Goal: Task Accomplishment & Management: Manage account settings

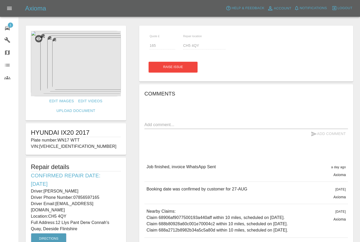
click at [40, 132] on h1 "HYUNDAI IX20 2017" at bounding box center [76, 132] width 90 height 8
copy h1 "HYUNDAI IX20 2017"
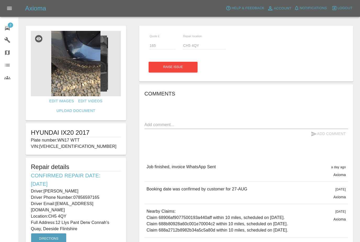
click at [7, 30] on icon at bounding box center [7, 28] width 5 height 4
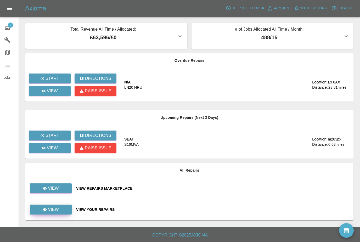
click at [62, 209] on link "View" at bounding box center [51, 209] width 42 height 10
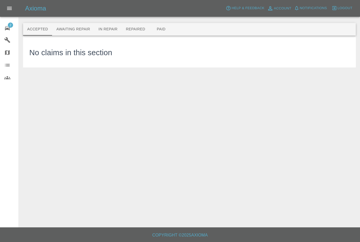
click at [10, 24] on span "2" at bounding box center [10, 24] width 5 height 5
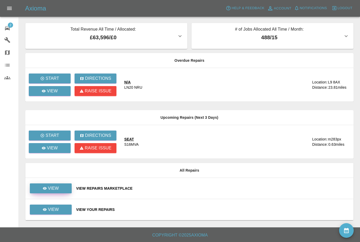
click at [65, 192] on link "View" at bounding box center [51, 188] width 42 height 10
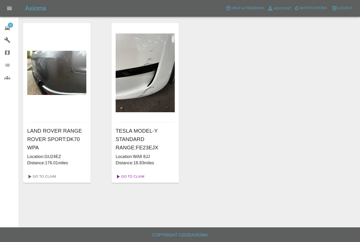
click at [127, 180] on link "Go To Claim" at bounding box center [129, 176] width 32 height 8
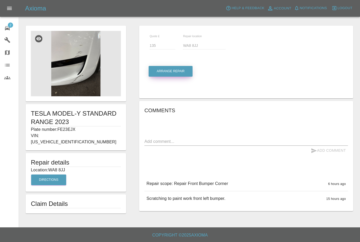
click at [180, 71] on button "Arrange Repair" at bounding box center [170, 71] width 44 height 11
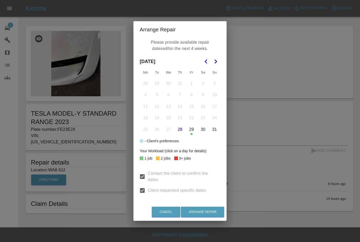
click at [217, 60] on icon "Go to the Next Month" at bounding box center [215, 61] width 6 height 6
click at [193, 83] on button "5" at bounding box center [191, 83] width 11 height 11
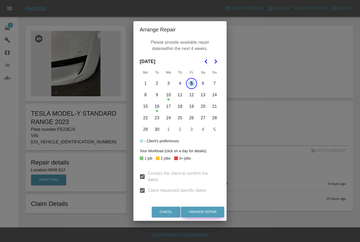
click at [210, 211] on button "Arrange Repair" at bounding box center [202, 212] width 43 height 11
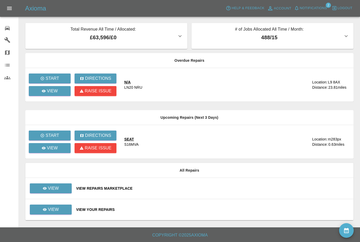
click at [322, 11] on button "Notifications" at bounding box center [311, 8] width 36 height 8
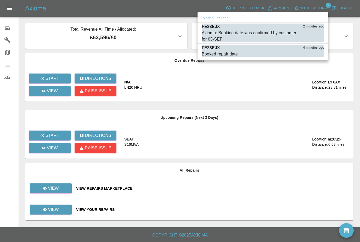
click at [304, 31] on div "Axioma: Booking date was confirmed by customer for 05-[PERSON_NAME] as read" at bounding box center [263, 36] width 122 height 13
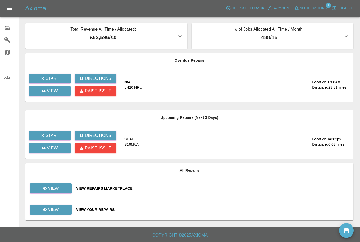
click at [348, 233] on button "availability" at bounding box center [346, 230] width 15 height 15
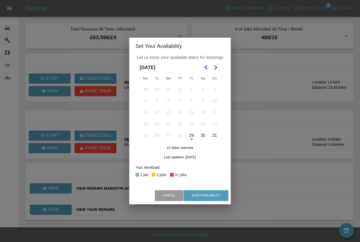
click at [218, 65] on icon "Go to the Next Month" at bounding box center [215, 67] width 6 height 6
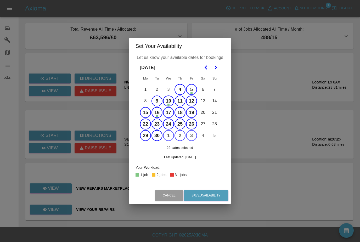
click at [179, 91] on button "4" at bounding box center [179, 89] width 11 height 11
click at [210, 198] on button "Save Availability" at bounding box center [206, 195] width 45 height 11
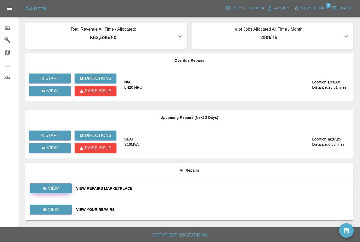
click at [54, 188] on p "View" at bounding box center [53, 188] width 11 height 6
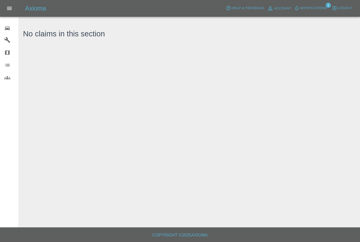
click at [315, 10] on span "Notifications" at bounding box center [313, 8] width 27 height 6
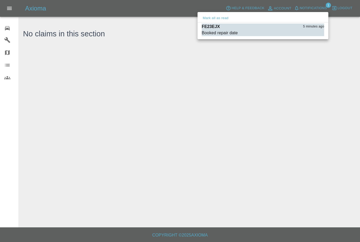
click at [217, 19] on button "Mark all as read" at bounding box center [216, 18] width 28 height 6
